Goal: Task Accomplishment & Management: Use online tool/utility

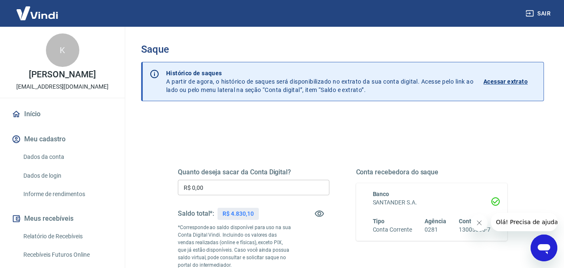
click at [279, 178] on div "Quanto deseja sacar da Conta Digital? R$ 0,00 ​ Saldo total*: R$ 4.830,10 *Corr…" at bounding box center [254, 227] width 152 height 119
click at [273, 183] on input "R$ 0,00" at bounding box center [254, 187] width 152 height 15
drag, startPoint x: 169, startPoint y: 187, endPoint x: 175, endPoint y: 171, distance: 17.2
click at [150, 183] on div "Quanto deseja sacar da Conta Digital? R$ 4.830,00 ​ Saldo total*: R$ 4.830,10 *…" at bounding box center [342, 267] width 403 height 306
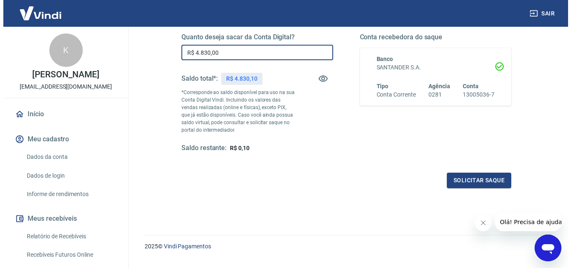
scroll to position [139, 0]
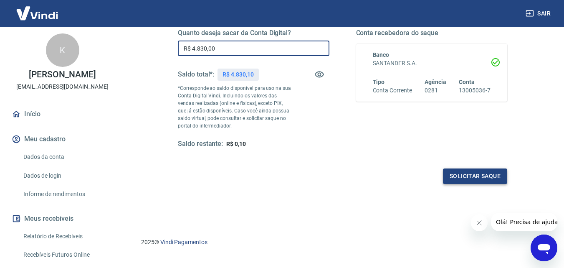
type input "R$ 4.830,00"
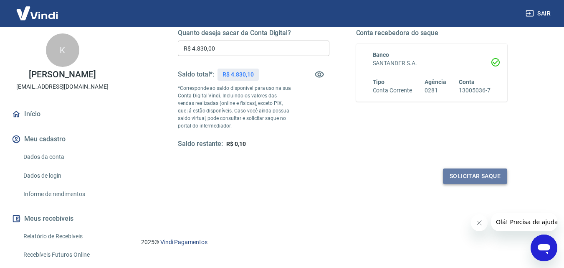
click at [467, 183] on button "Solicitar saque" at bounding box center [475, 175] width 64 height 15
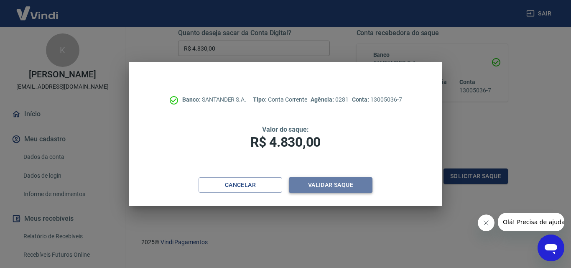
click at [323, 179] on button "Validar saque" at bounding box center [331, 184] width 84 height 15
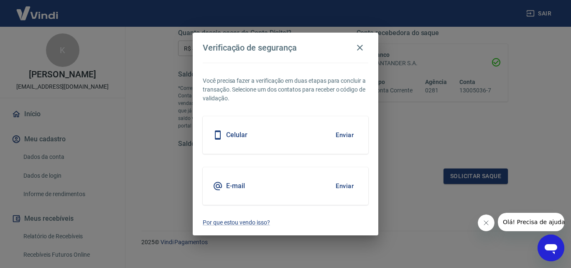
click at [342, 183] on button "Enviar" at bounding box center [344, 186] width 27 height 18
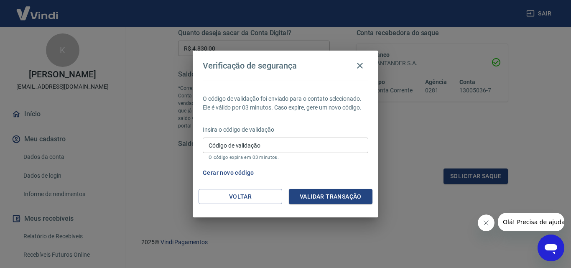
click at [295, 137] on div "Insira o código de validação Código de validação Código de validação O código e…" at bounding box center [285, 143] width 165 height 36
click at [292, 144] on input "Código de validação" at bounding box center [285, 144] width 165 height 15
paste input "719850"
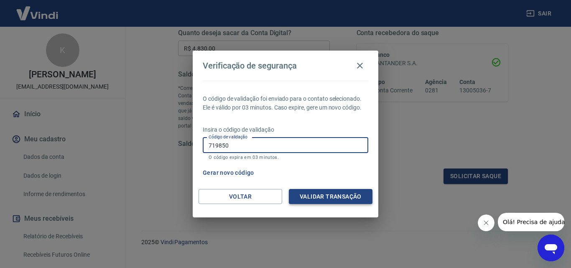
type input "719850"
click at [313, 201] on button "Validar transação" at bounding box center [331, 196] width 84 height 15
